Goal: Task Accomplishment & Management: Use online tool/utility

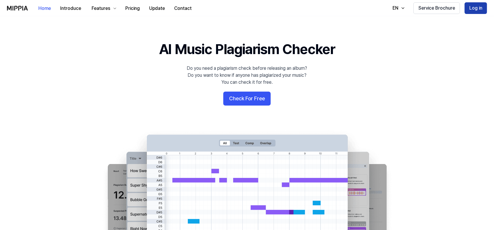
click at [474, 10] on button "Log in" at bounding box center [476, 8] width 22 height 12
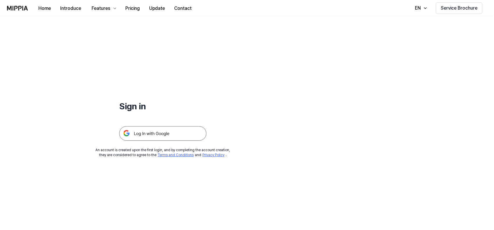
click at [167, 136] on img at bounding box center [162, 133] width 87 height 15
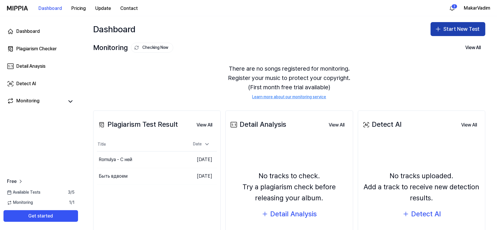
click at [442, 27] on button "Start New Test" at bounding box center [457, 29] width 55 height 14
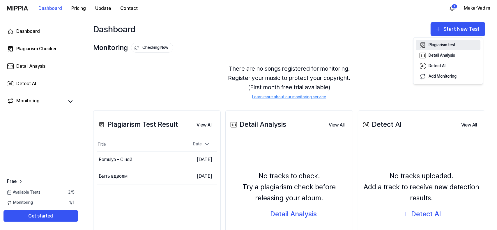
click at [436, 44] on div "Plagiarism test" at bounding box center [441, 45] width 27 height 6
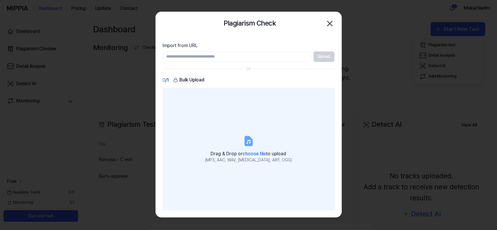
click at [252, 124] on label "Drag & Drop or choose file to upload (MP3, AAC, WAV, FLAC, AIFF, OGG)" at bounding box center [249, 149] width 172 height 122
click at [0, 0] on input "Drag & Drop or choose file to upload (MP3, AAC, WAV, FLAC, AIFF, OGG)" at bounding box center [0, 0] width 0 height 0
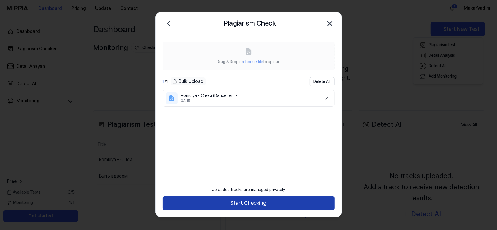
click at [255, 203] on button "Start Checking" at bounding box center [249, 203] width 172 height 14
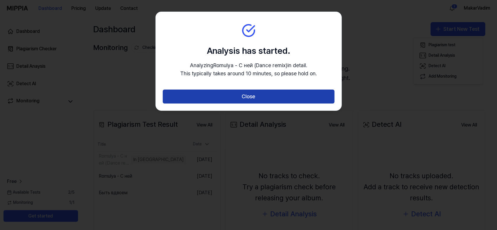
click at [265, 101] on button "Close" at bounding box center [249, 97] width 172 height 14
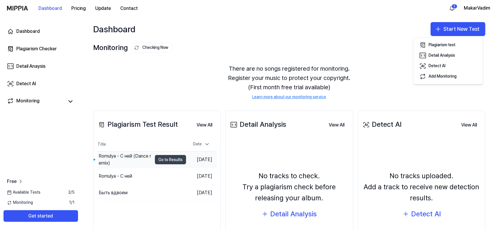
click at [161, 159] on button "Go to Results" at bounding box center [170, 159] width 31 height 9
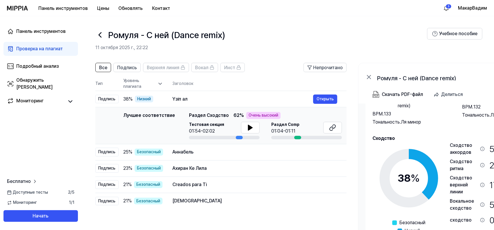
click at [99, 36] on icon at bounding box center [100, 35] width 2 height 5
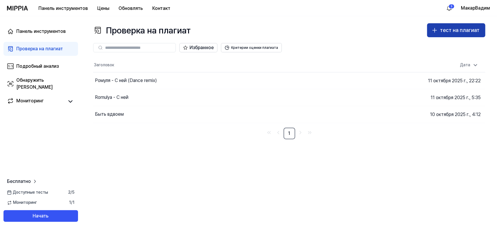
click at [444, 33] on font "тест на плагиат" at bounding box center [460, 30] width 40 height 6
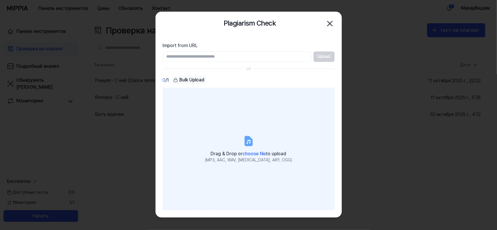
click at [233, 129] on label "Drag & Drop or choose file to upload (MP3, AAC, WAV, FLAC, AIFF, OGG)" at bounding box center [249, 149] width 172 height 122
click at [0, 0] on input "Drag & Drop or choose file to upload (MP3, AAC, WAV, FLAC, AIFF, OGG)" at bounding box center [0, 0] width 0 height 0
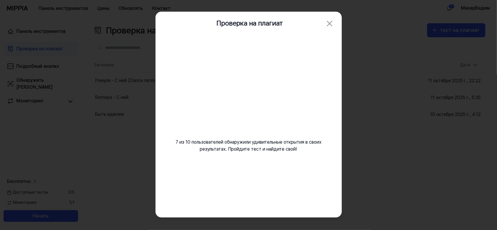
click at [367, 98] on div at bounding box center [248, 115] width 497 height 230
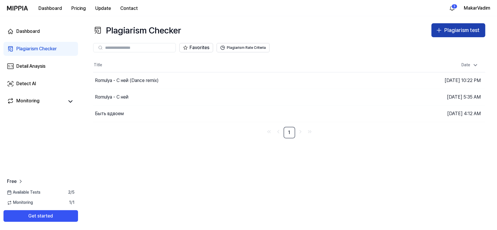
click at [449, 29] on div "Plagiarism test" at bounding box center [461, 30] width 35 height 8
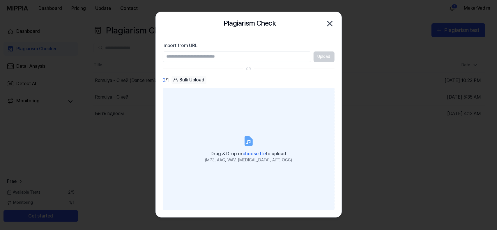
click at [250, 131] on label "Drag & Drop or choose file to upload (MP3, AAC, WAV, FLAC, AIFF, OGG)" at bounding box center [249, 149] width 172 height 122
click at [0, 0] on input "Drag & Drop or choose file to upload (MP3, AAC, WAV, FLAC, AIFF, OGG)" at bounding box center [0, 0] width 0 height 0
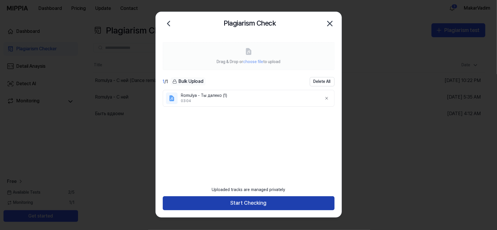
click at [248, 204] on button "Start Checking" at bounding box center [249, 203] width 172 height 14
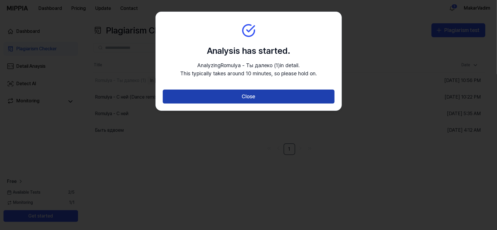
click at [248, 96] on button "Close" at bounding box center [249, 97] width 172 height 14
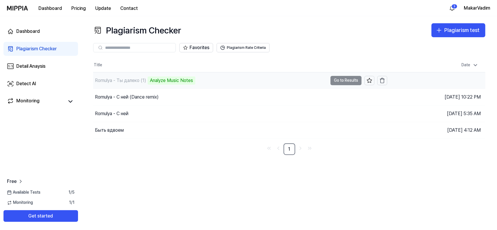
click at [179, 81] on div "Analyze Music Notes" at bounding box center [171, 80] width 48 height 8
